Goal: Navigation & Orientation: Go to known website

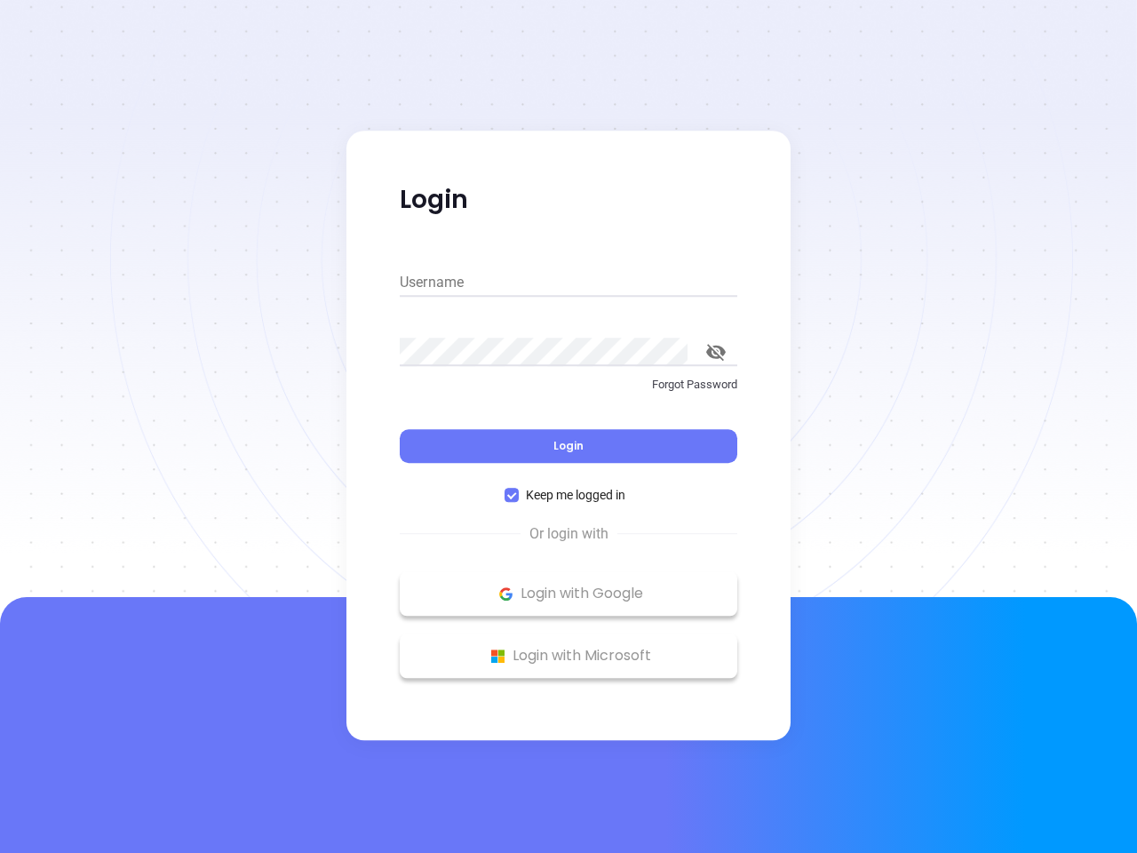
click at [569, 426] on div "Login" at bounding box center [569, 435] width 338 height 55
click at [569, 283] on input "Username" at bounding box center [569, 282] width 338 height 28
click at [716, 352] on icon "toggle password visibility" at bounding box center [716, 352] width 20 height 17
click at [569, 446] on span "Login" at bounding box center [568, 445] width 30 height 15
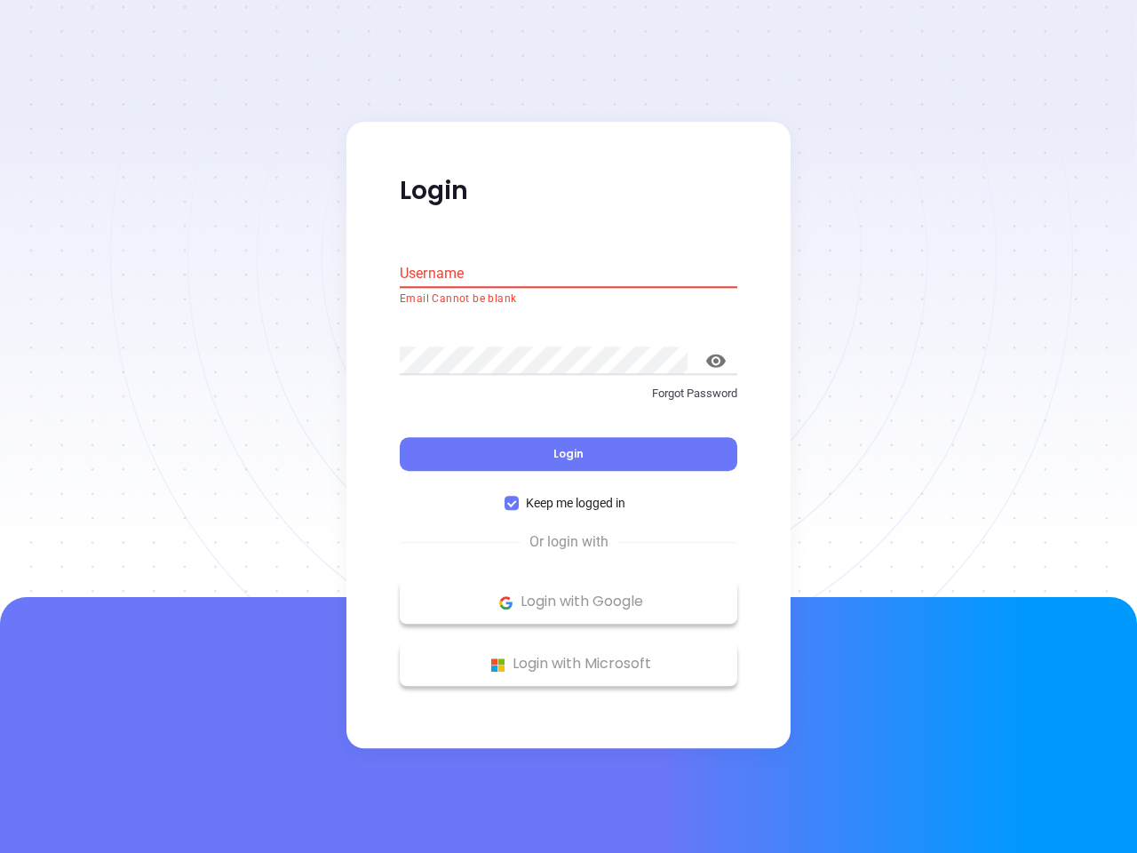
click at [569, 495] on span "Keep me logged in" at bounding box center [576, 504] width 114 height 20
click at [519, 497] on input "Keep me logged in" at bounding box center [512, 504] width 14 height 14
checkbox input "false"
click at [569, 593] on p "Login with Google" at bounding box center [569, 602] width 320 height 27
click at [569, 656] on p "Login with Microsoft" at bounding box center [569, 664] width 320 height 27
